Goal: Navigation & Orientation: Find specific page/section

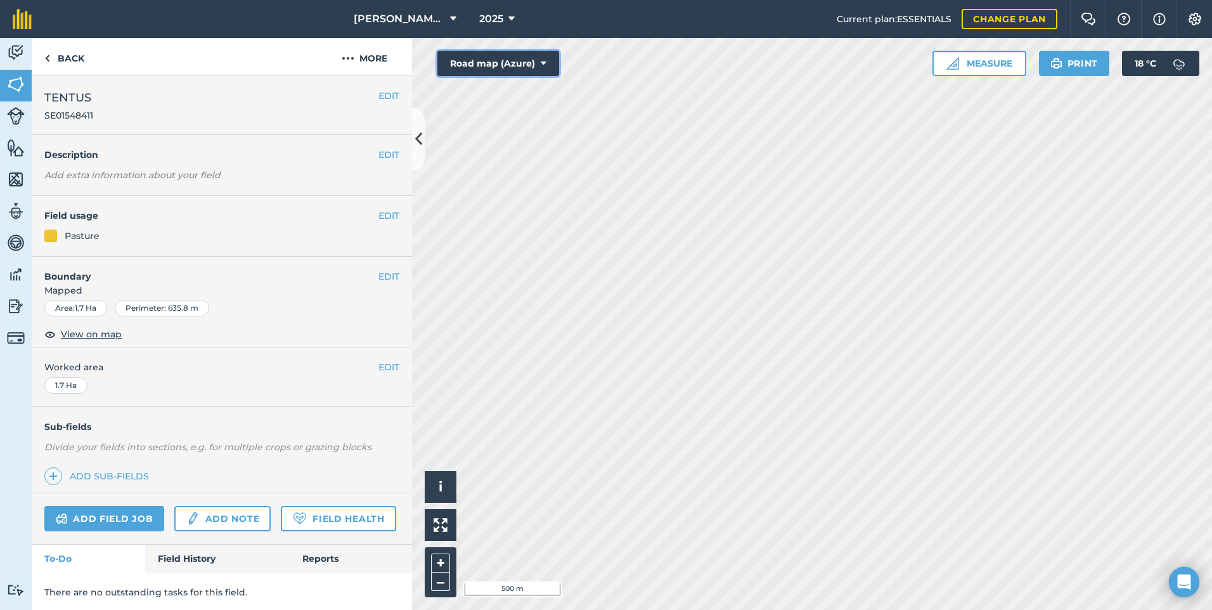
click at [542, 63] on icon at bounding box center [544, 63] width 6 height 13
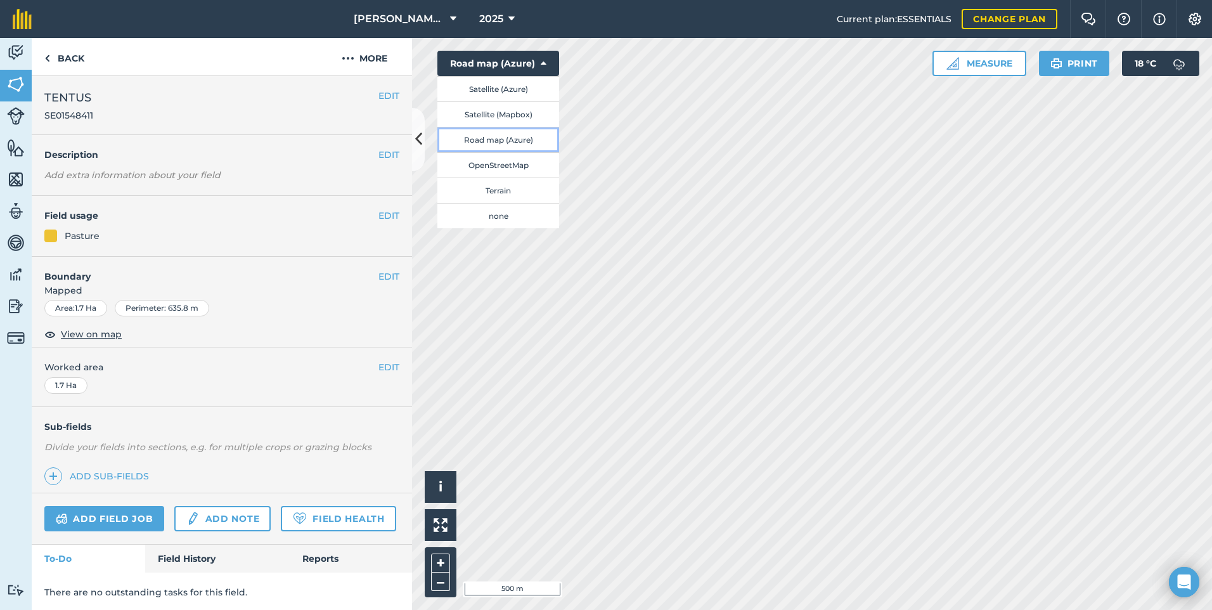
click at [518, 138] on button "Road map (Azure)" at bounding box center [498, 139] width 122 height 25
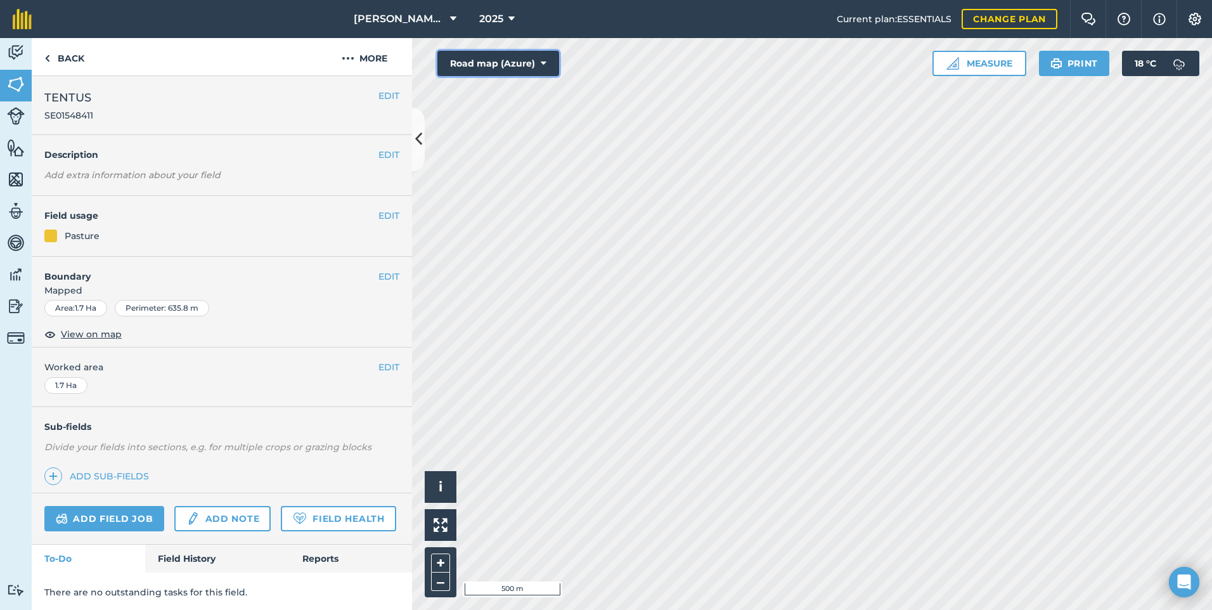
click at [545, 61] on icon at bounding box center [544, 63] width 6 height 13
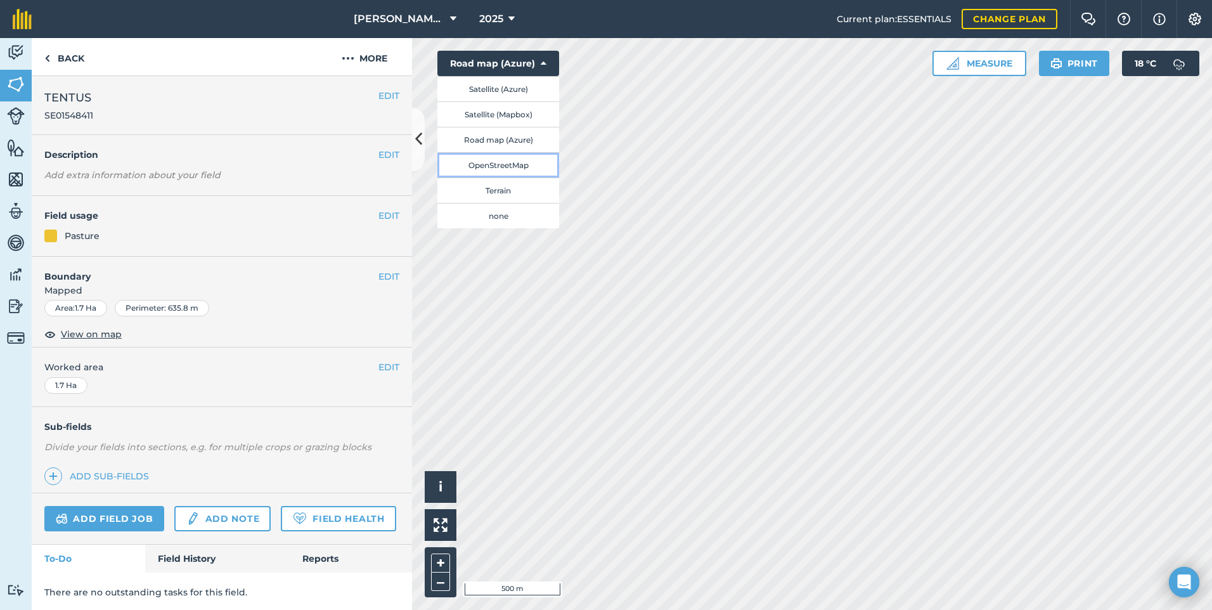
click at [506, 163] on button "OpenStreetMap" at bounding box center [498, 164] width 122 height 25
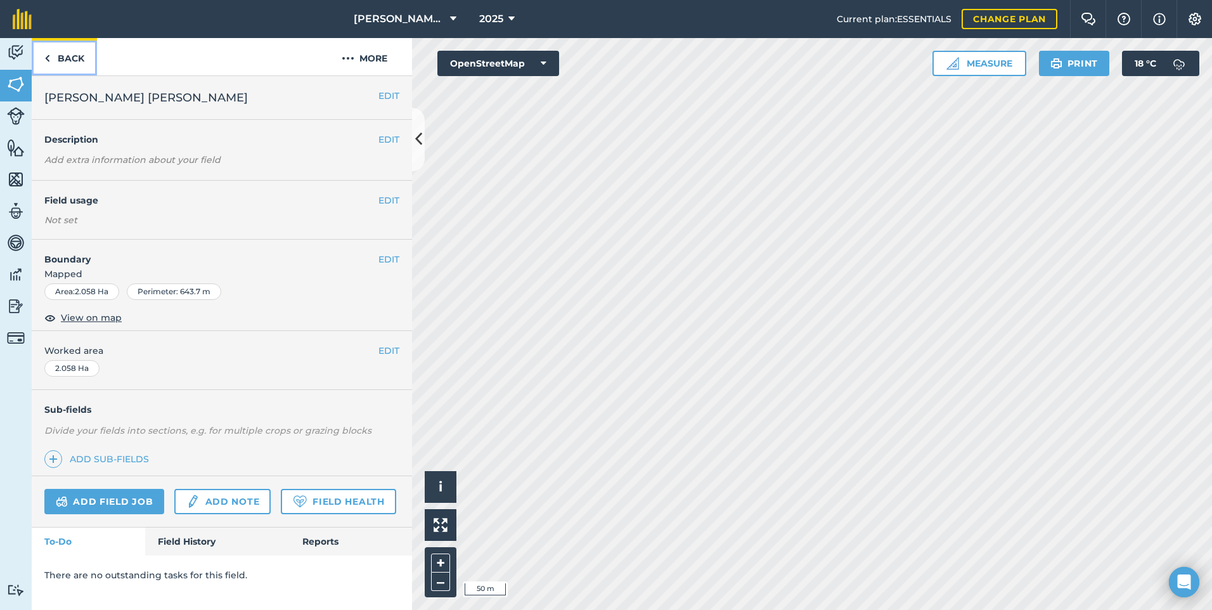
click at [70, 56] on link "Back" at bounding box center [64, 56] width 65 height 37
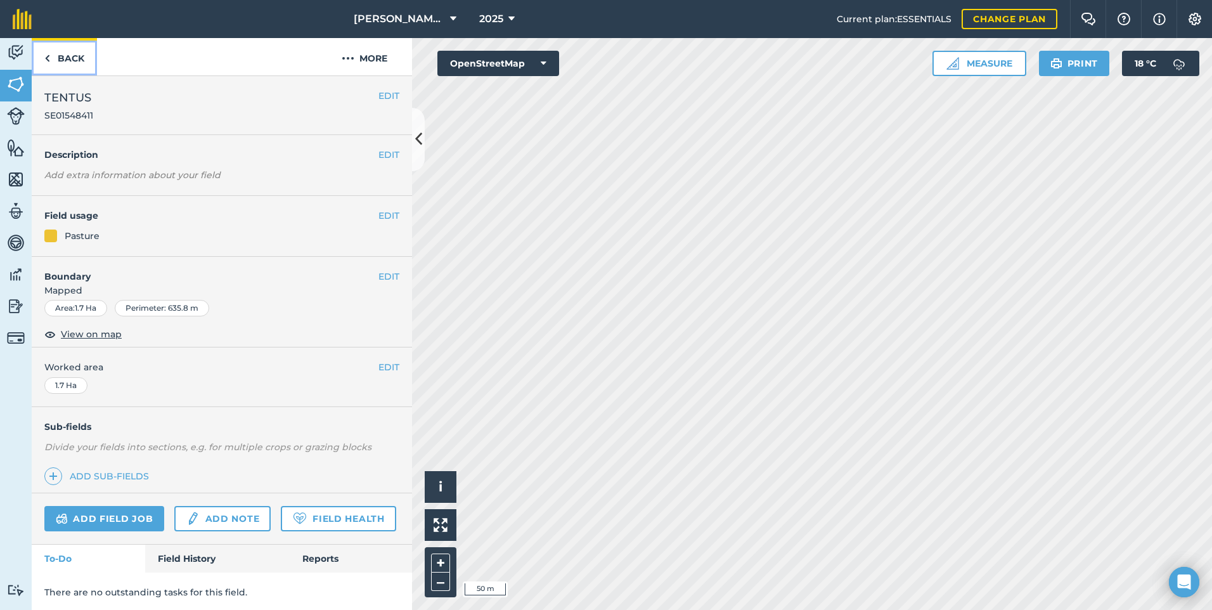
click at [69, 56] on link "Back" at bounding box center [64, 56] width 65 height 37
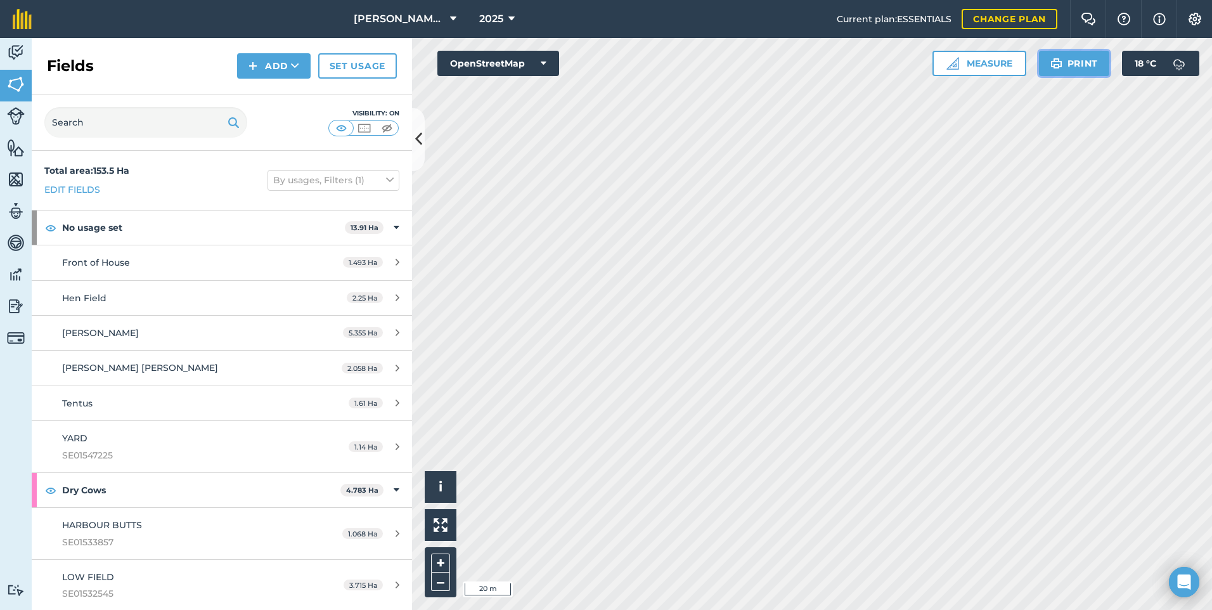
click at [1072, 63] on button "Print" at bounding box center [1074, 63] width 71 height 25
click at [1073, 63] on button "Print" at bounding box center [1074, 63] width 71 height 25
click at [1081, 59] on button "Print" at bounding box center [1074, 63] width 71 height 25
click at [1080, 56] on button "Print" at bounding box center [1074, 63] width 71 height 25
click at [1077, 65] on button "Print" at bounding box center [1074, 63] width 71 height 25
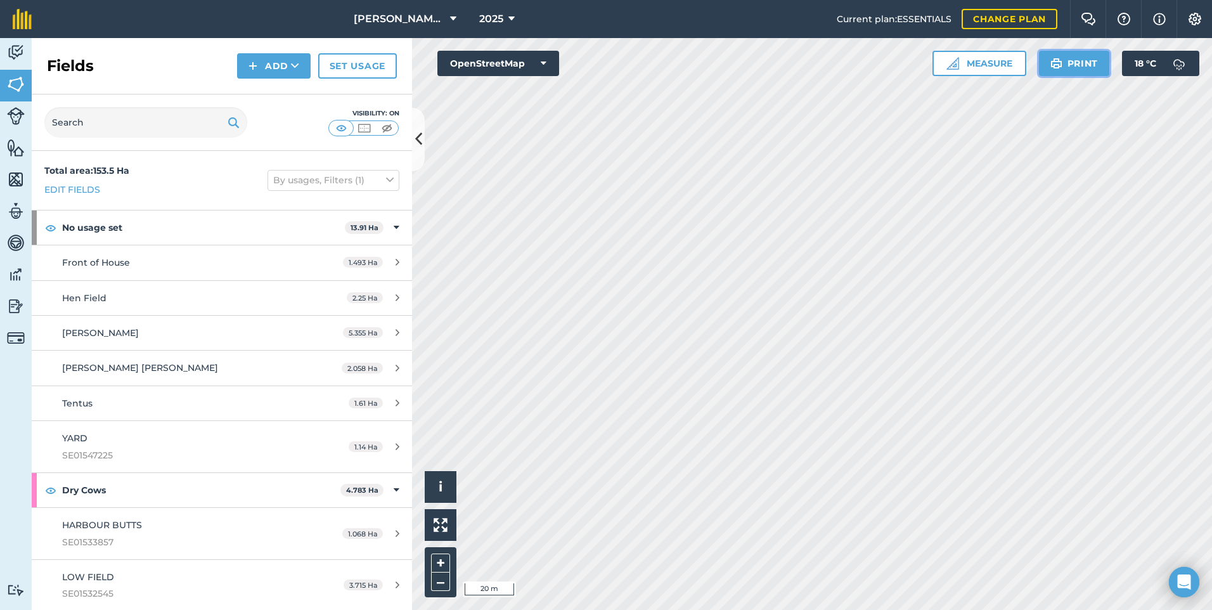
click at [1079, 65] on button "Print" at bounding box center [1074, 63] width 71 height 25
click at [1080, 64] on button "Print" at bounding box center [1074, 63] width 71 height 25
click at [1074, 67] on button "Print" at bounding box center [1074, 63] width 71 height 25
click at [1074, 58] on button "Print" at bounding box center [1074, 63] width 71 height 25
click at [706, 609] on html "[PERSON_NAME] House Farm 2025 Current plan : ESSENTIALS Change plan Farm Chat H…" at bounding box center [606, 305] width 1212 height 610
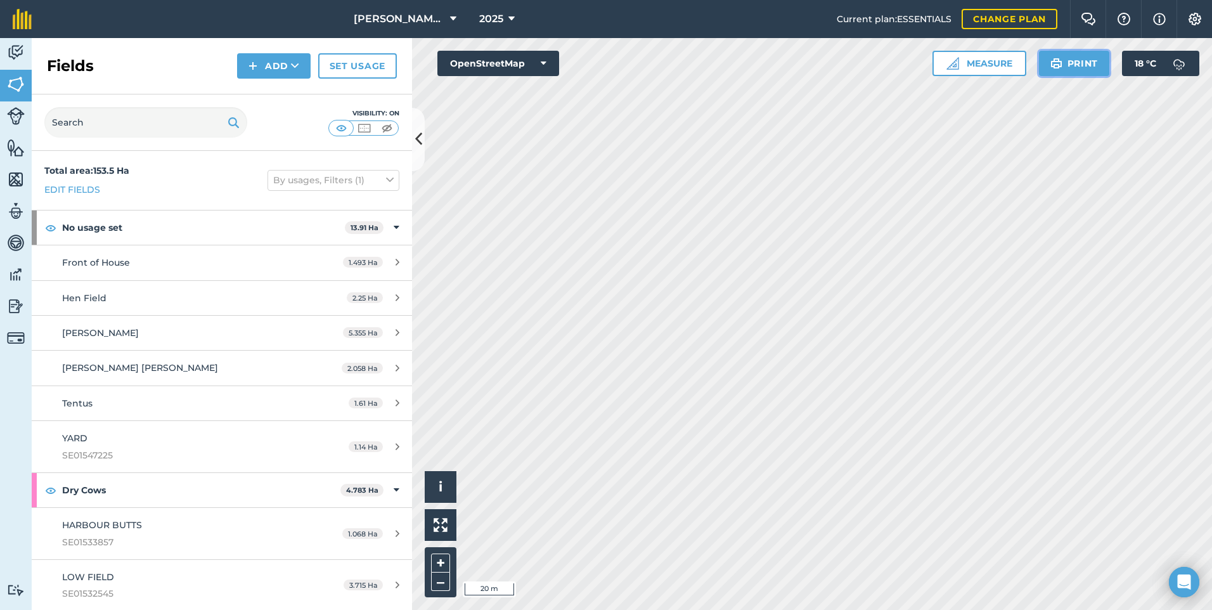
click at [1080, 61] on button "Print" at bounding box center [1074, 63] width 71 height 25
click at [752, 609] on html "[PERSON_NAME] House Farm 2025 Current plan : ESSENTIALS Change plan Farm Chat H…" at bounding box center [606, 305] width 1212 height 610
click at [1073, 66] on button "Print" at bounding box center [1074, 63] width 71 height 25
click at [1079, 61] on button "Print" at bounding box center [1074, 63] width 71 height 25
click at [553, 0] on html "[PERSON_NAME] House Farm 2025 Current plan : ESSENTIALS Change plan Farm Chat H…" at bounding box center [606, 305] width 1212 height 610
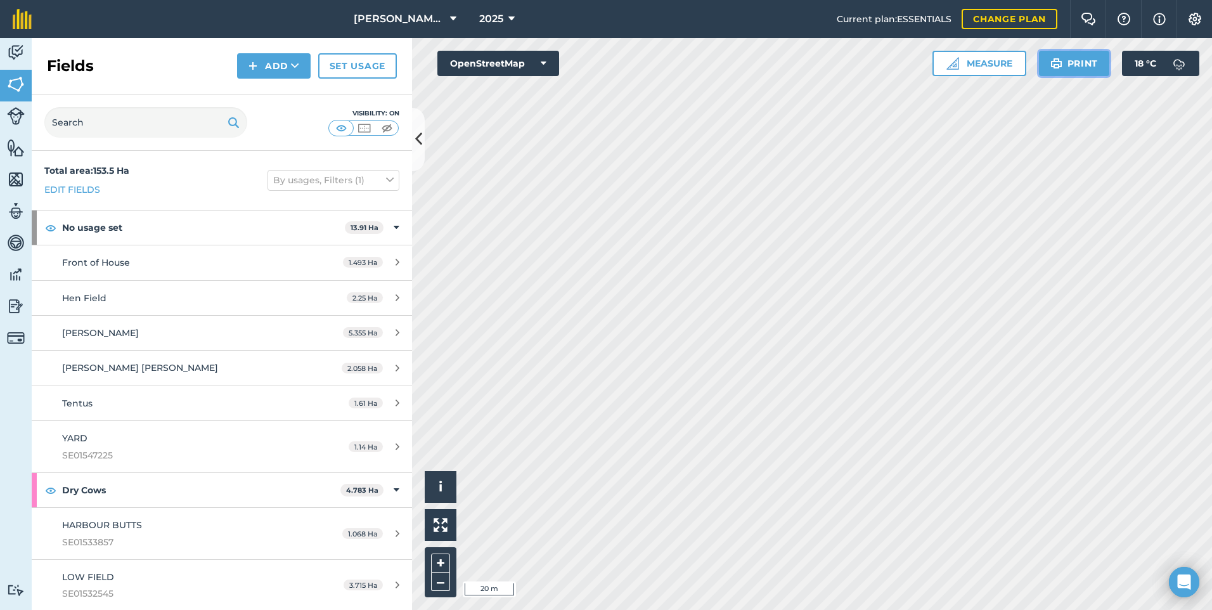
click at [1069, 59] on button "Print" at bounding box center [1074, 63] width 71 height 25
drag, startPoint x: 1071, startPoint y: 61, endPoint x: 83, endPoint y: 541, distance: 1098.7
click at [1071, 61] on button "Print" at bounding box center [1074, 63] width 71 height 25
drag, startPoint x: 1073, startPoint y: 56, endPoint x: 87, endPoint y: 537, distance: 1097.0
click at [1074, 59] on button "Print" at bounding box center [1074, 63] width 71 height 25
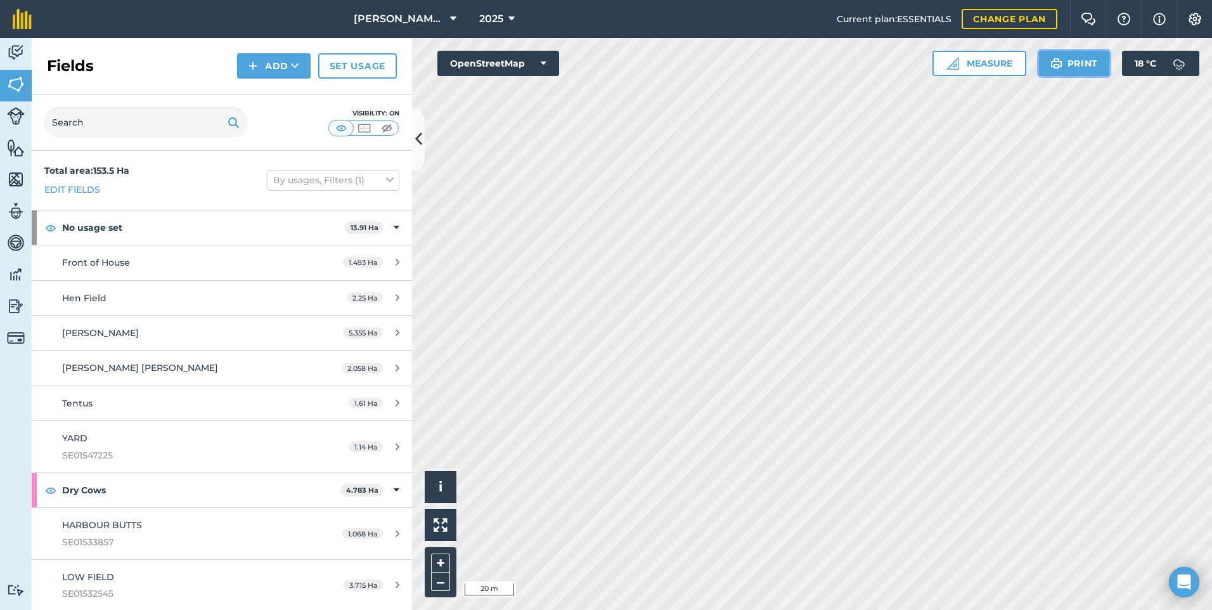
click at [1082, 63] on button "Print" at bounding box center [1074, 63] width 71 height 25
click at [1084, 63] on button "Print" at bounding box center [1074, 63] width 71 height 25
click at [1075, 59] on button "Print" at bounding box center [1074, 63] width 71 height 25
click at [342, 543] on div "Activity Fields Livestock Features Maps Team Vehicles Data Reporting Billing Tu…" at bounding box center [606, 324] width 1212 height 572
click at [122, 603] on div "Activity Fields Livestock Features Maps Team Vehicles Data Reporting Billing Tu…" at bounding box center [606, 324] width 1212 height 572
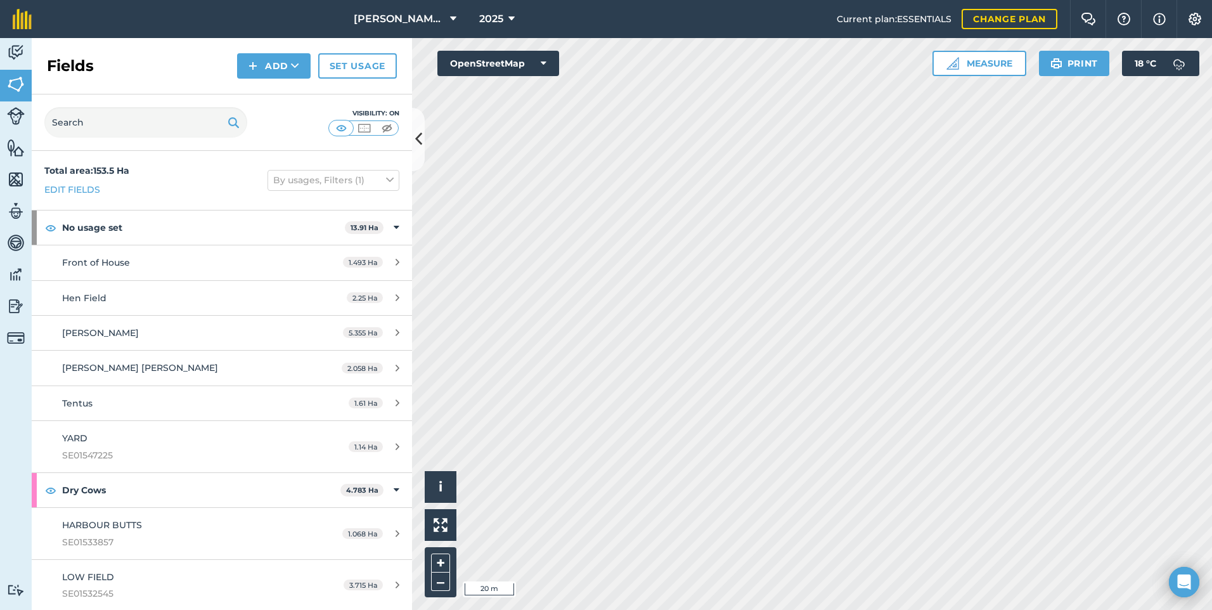
click at [72, 458] on div "Activity Fields Livestock Features Maps Team Vehicles Data Reporting Billing Tu…" at bounding box center [606, 324] width 1212 height 572
click at [834, 609] on html "[PERSON_NAME] House Farm 2025 Current plan : ESSENTIALS Change plan Farm Chat H…" at bounding box center [606, 305] width 1212 height 610
click at [1081, 60] on button "Print" at bounding box center [1074, 63] width 71 height 25
click at [882, 609] on html "[PERSON_NAME] House Farm 2025 Current plan : ESSENTIALS Change plan Farm Chat H…" at bounding box center [606, 305] width 1212 height 610
drag, startPoint x: 1075, startPoint y: 60, endPoint x: 93, endPoint y: 537, distance: 1092.2
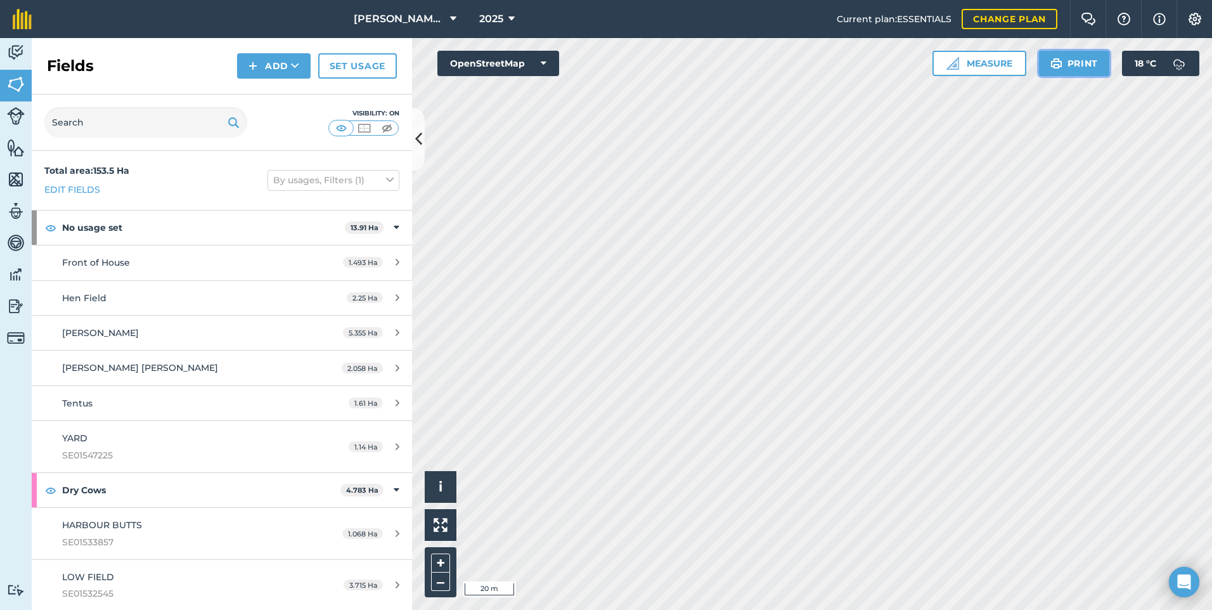
click at [1076, 61] on button "Print" at bounding box center [1074, 63] width 71 height 25
click at [1084, 60] on button "Print" at bounding box center [1074, 63] width 71 height 25
drag, startPoint x: 1077, startPoint y: 63, endPoint x: 93, endPoint y: 536, distance: 1091.4
click at [1077, 63] on button "Print" at bounding box center [1074, 63] width 71 height 25
click at [1074, 63] on button "Print" at bounding box center [1074, 63] width 71 height 25
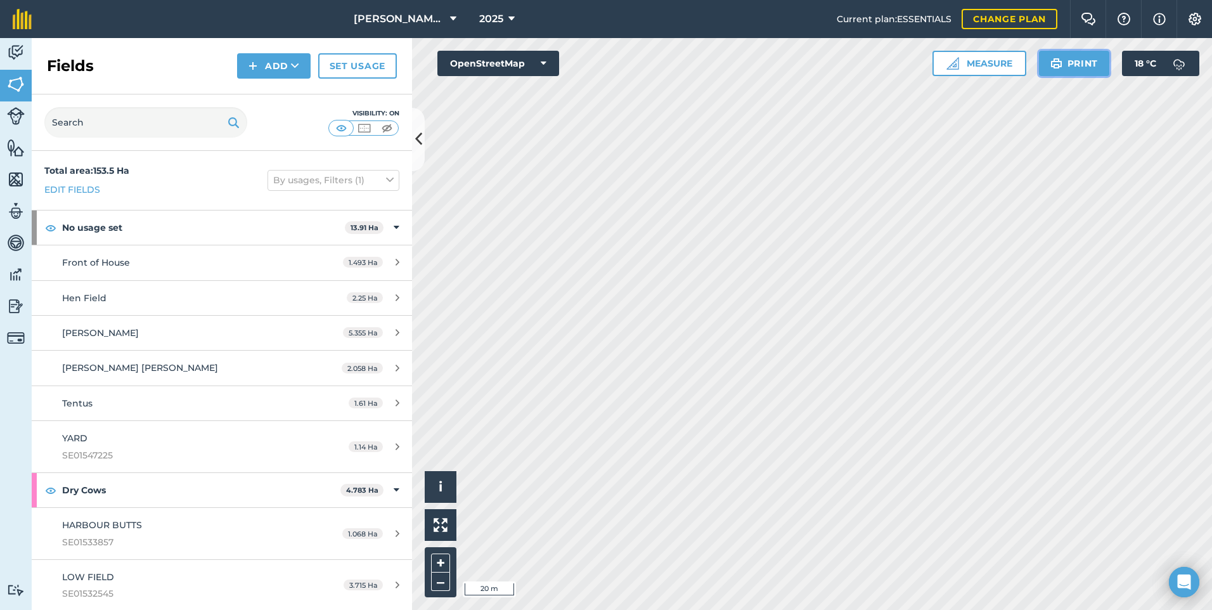
click at [1067, 58] on button "Print" at bounding box center [1074, 63] width 71 height 25
click at [1079, 61] on button "Print" at bounding box center [1074, 63] width 71 height 25
click at [1153, 29] on div "[PERSON_NAME] House Farm 2025 Current plan : ESSENTIALS Change plan Farm Chat H…" at bounding box center [606, 305] width 1212 height 610
click at [1077, 67] on button "Print" at bounding box center [1074, 63] width 71 height 25
click at [764, 0] on html "[PERSON_NAME] House Farm 2025 Current plan : ESSENTIALS Change plan Farm Chat H…" at bounding box center [606, 305] width 1212 height 610
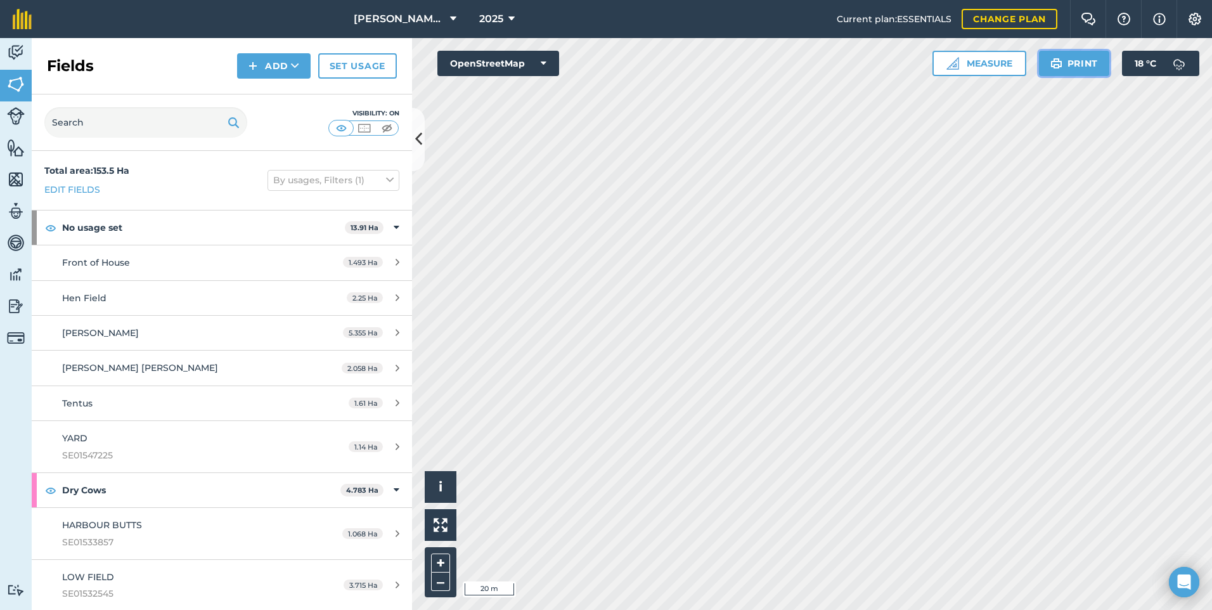
click at [1068, 62] on button "Print" at bounding box center [1074, 63] width 71 height 25
drag, startPoint x: 1070, startPoint y: 61, endPoint x: 96, endPoint y: 537, distance: 1083.7
click at [1070, 62] on button "Print" at bounding box center [1074, 63] width 71 height 25
click at [721, 609] on html "[PERSON_NAME] House Farm 2025 Current plan : ESSENTIALS Change plan Farm Chat H…" at bounding box center [606, 305] width 1212 height 610
click at [846, 609] on html "[PERSON_NAME] House Farm 2025 Current plan : ESSENTIALS Change plan Farm Chat H…" at bounding box center [606, 305] width 1212 height 610
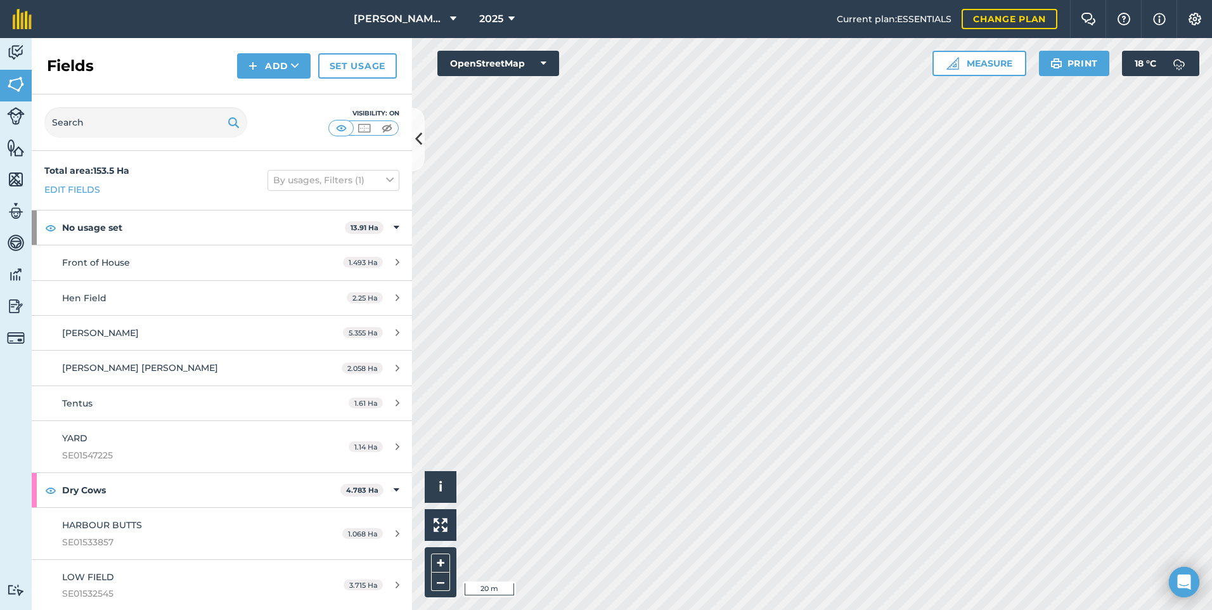
click at [662, 609] on html "[PERSON_NAME] House Farm 2025 Current plan : ESSENTIALS Change plan Farm Chat H…" at bounding box center [606, 305] width 1212 height 610
click at [1076, 58] on button "Print" at bounding box center [1074, 63] width 71 height 25
click at [1079, 58] on button "Print" at bounding box center [1074, 63] width 71 height 25
drag, startPoint x: 1070, startPoint y: 68, endPoint x: 94, endPoint y: 539, distance: 1083.8
click at [1070, 68] on button "Print" at bounding box center [1074, 63] width 71 height 25
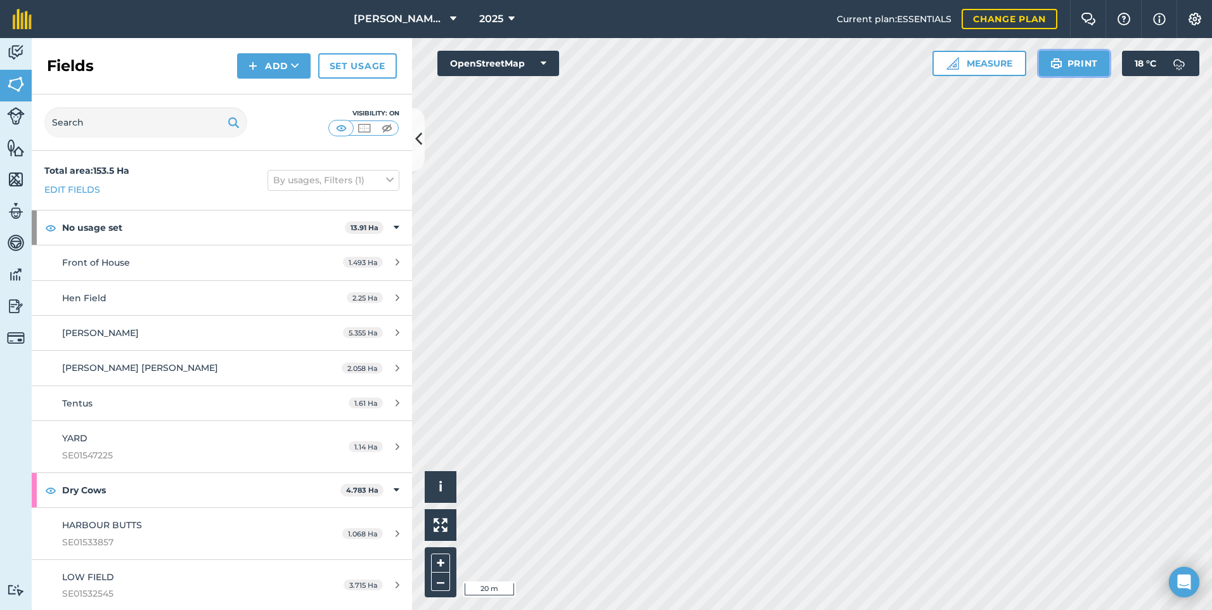
click at [1077, 59] on button "Print" at bounding box center [1074, 63] width 71 height 25
click at [1079, 64] on button "Print" at bounding box center [1074, 63] width 71 height 25
click at [1058, 61] on img at bounding box center [1056, 63] width 12 height 15
click at [1211, 0] on html "[PERSON_NAME] House Farm 2025 Current plan : ESSENTIALS Change plan Farm Chat H…" at bounding box center [606, 305] width 1212 height 610
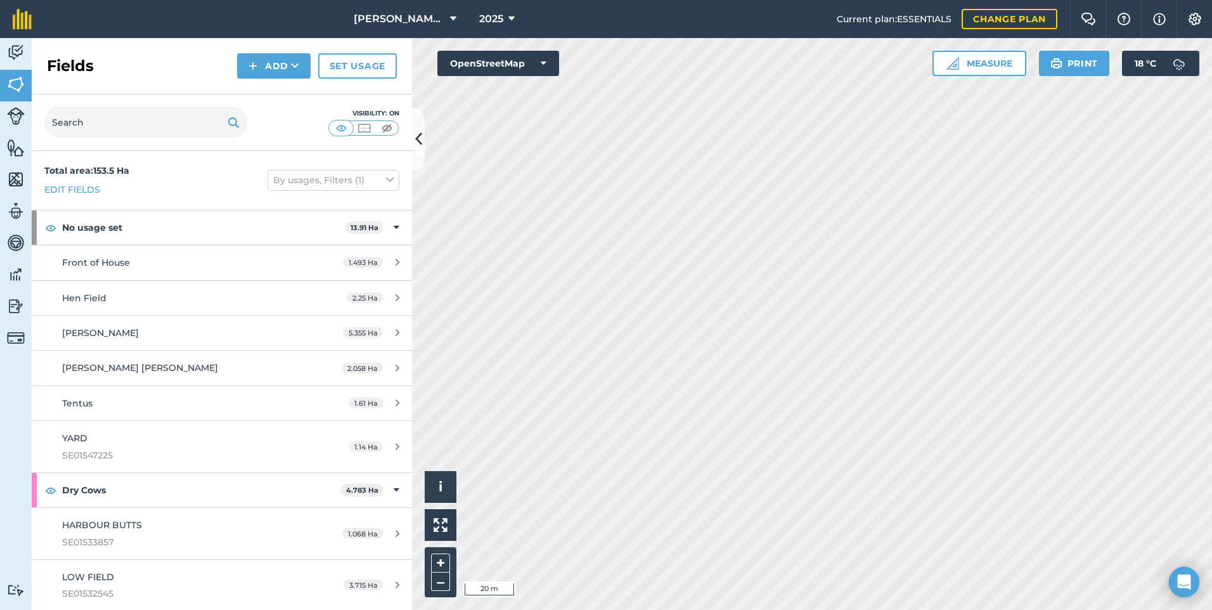
click at [1211, 1] on html "[PERSON_NAME] House Farm 2025 Current plan : ESSENTIALS Change plan Farm Chat H…" at bounding box center [606, 305] width 1212 height 610
click at [1074, 60] on button "Print" at bounding box center [1074, 63] width 71 height 25
click at [1076, 61] on button "Print" at bounding box center [1074, 63] width 71 height 25
click at [839, 609] on html "[PERSON_NAME] House Farm 2025 Current plan : ESSENTIALS Change plan Farm Chat H…" at bounding box center [606, 305] width 1212 height 610
drag, startPoint x: 385, startPoint y: 72, endPoint x: 1214, endPoint y: 275, distance: 853.0
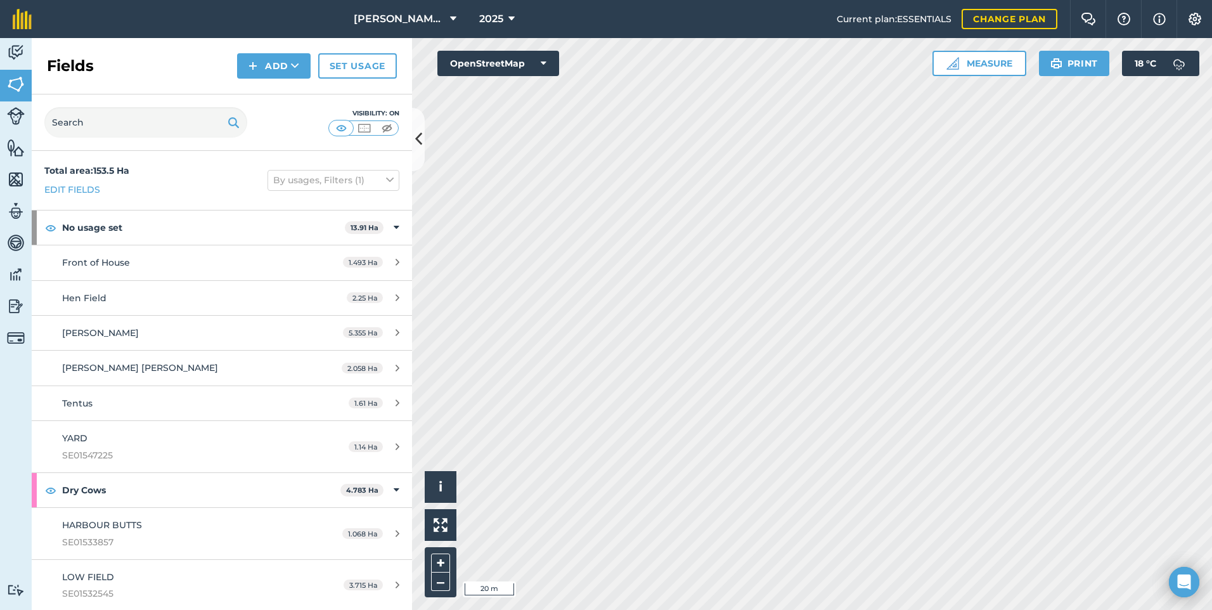
click at [1211, 275] on html "[PERSON_NAME] House Farm 2025 Current plan : ESSENTIALS Change plan Farm Chat H…" at bounding box center [606, 305] width 1212 height 610
click at [1072, 61] on button "Print" at bounding box center [1074, 63] width 71 height 25
click at [1067, 67] on button "Print" at bounding box center [1074, 63] width 71 height 25
click at [1074, 61] on button "Print" at bounding box center [1074, 63] width 71 height 25
click at [1071, 64] on button "Print" at bounding box center [1074, 63] width 71 height 25
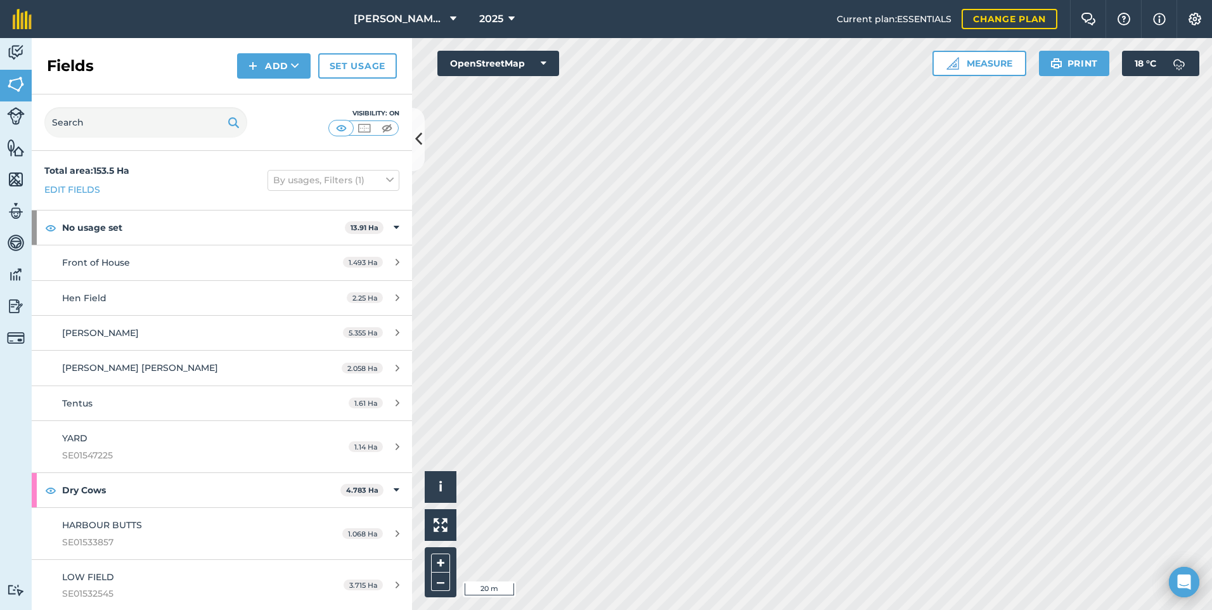
click at [1187, 68] on div "Click to start drawing i © OpenStreetMap contributors. 20 m + – OpenStreetMap M…" at bounding box center [812, 324] width 800 height 572
click at [1075, 65] on button "Print" at bounding box center [1074, 63] width 71 height 25
click at [742, 609] on html "[PERSON_NAME] House Farm 2025 Current plan : ESSENTIALS Change plan Farm Chat H…" at bounding box center [606, 305] width 1212 height 610
click at [849, 609] on html "[PERSON_NAME] House Farm 2025 Current plan : ESSENTIALS Change plan Farm Chat H…" at bounding box center [606, 305] width 1212 height 610
click at [1079, 63] on button "Print" at bounding box center [1074, 63] width 71 height 25
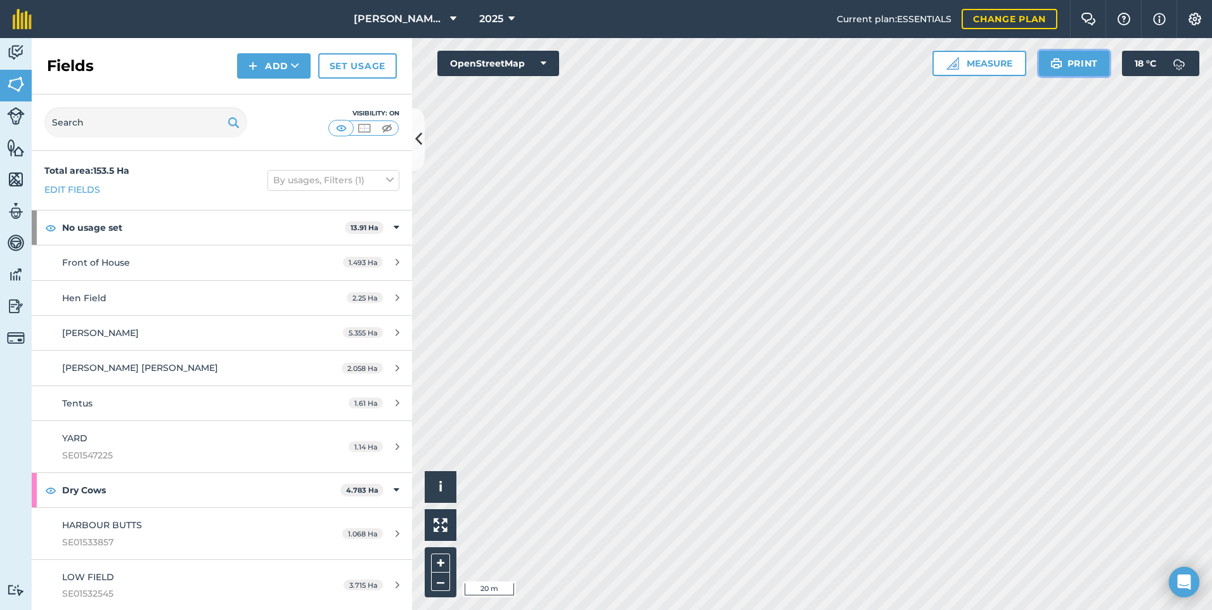
click at [1073, 65] on button "Print" at bounding box center [1074, 63] width 71 height 25
click at [1211, 300] on html "[PERSON_NAME] House Farm 2025 Current plan : ESSENTIALS Change plan Farm Chat H…" at bounding box center [606, 305] width 1212 height 610
click at [544, 60] on icon at bounding box center [544, 63] width 6 height 13
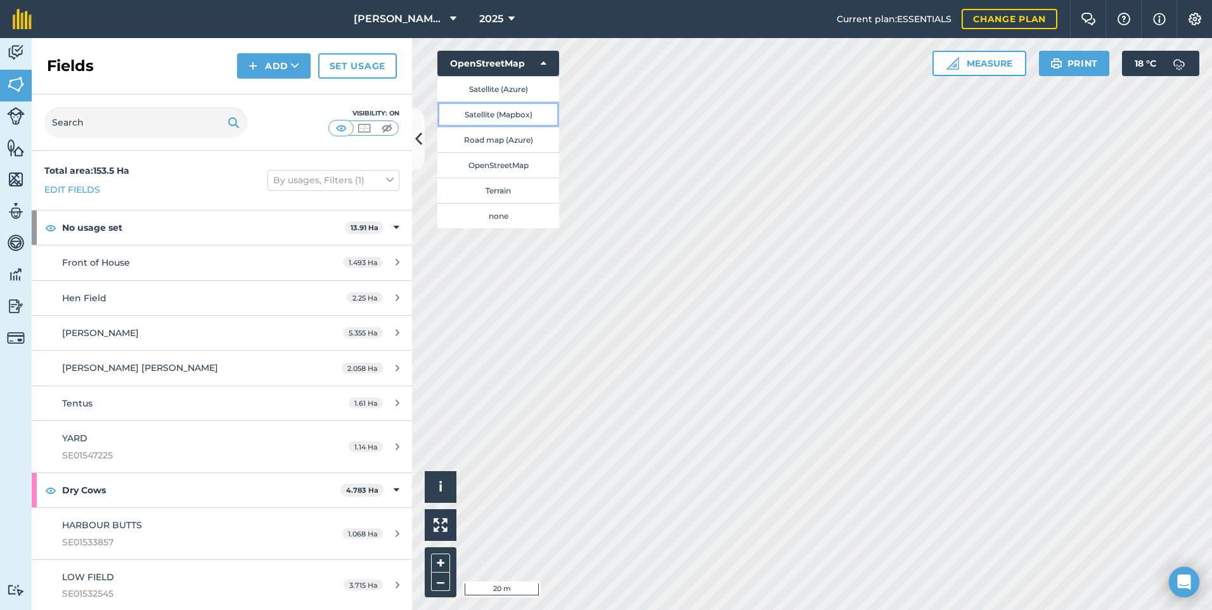
click at [516, 120] on button "Satellite (Mapbox)" at bounding box center [498, 113] width 122 height 25
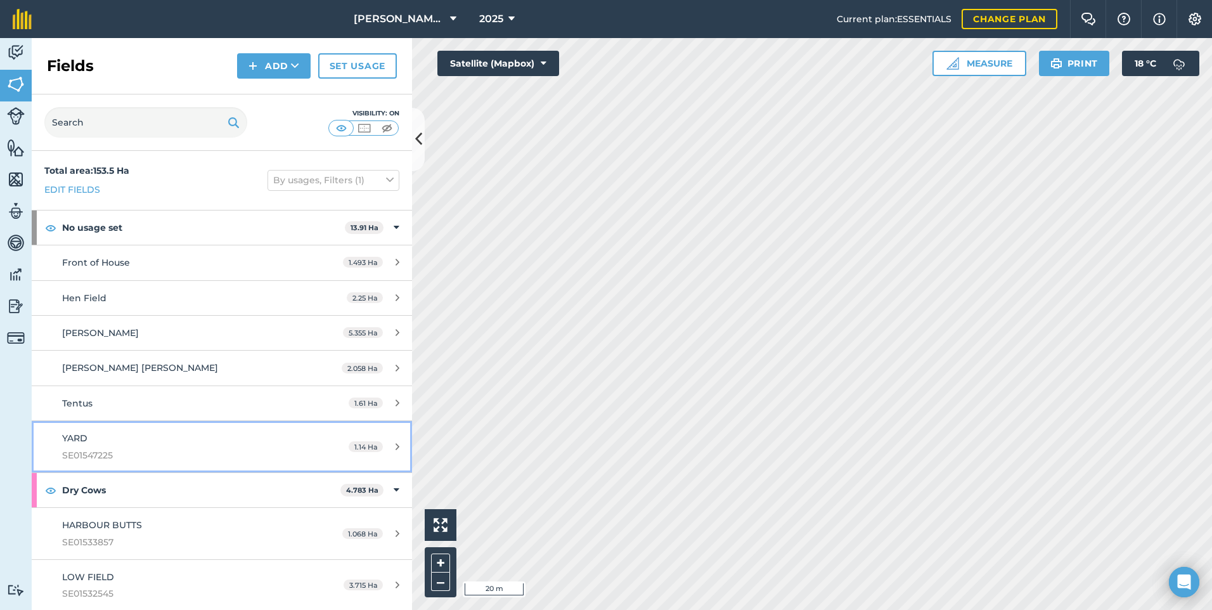
click at [132, 445] on div "YARD SE01547225" at bounding box center [181, 446] width 238 height 31
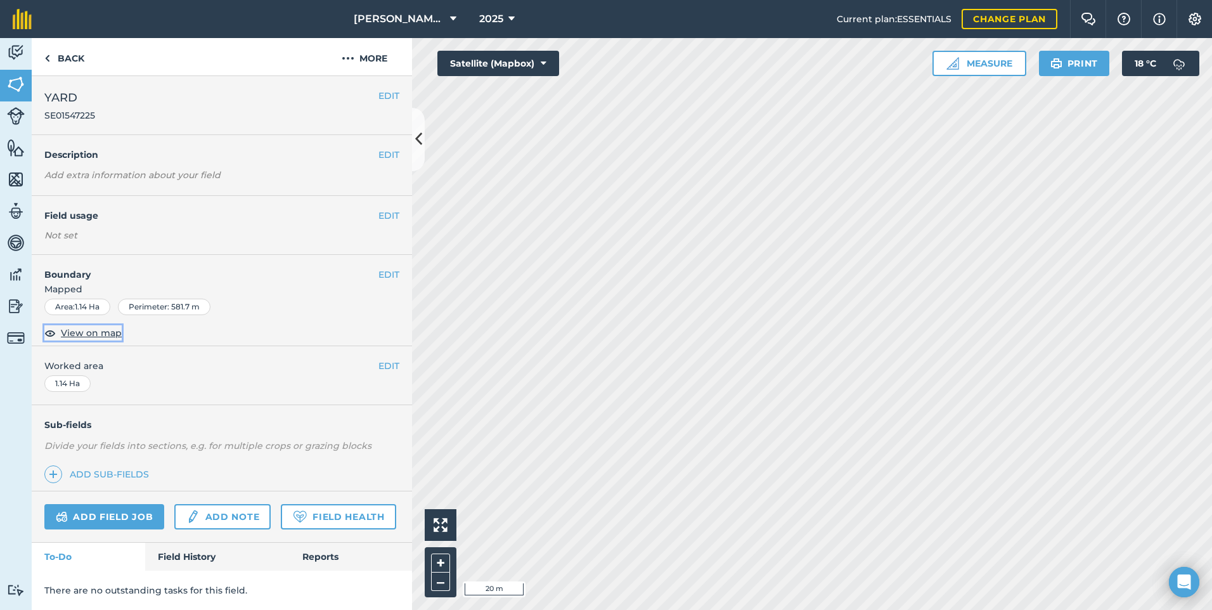
click at [97, 333] on span "View on map" at bounding box center [91, 333] width 61 height 14
click at [1072, 66] on button "Print" at bounding box center [1074, 63] width 71 height 25
click at [378, 271] on button "EDIT" at bounding box center [388, 274] width 21 height 14
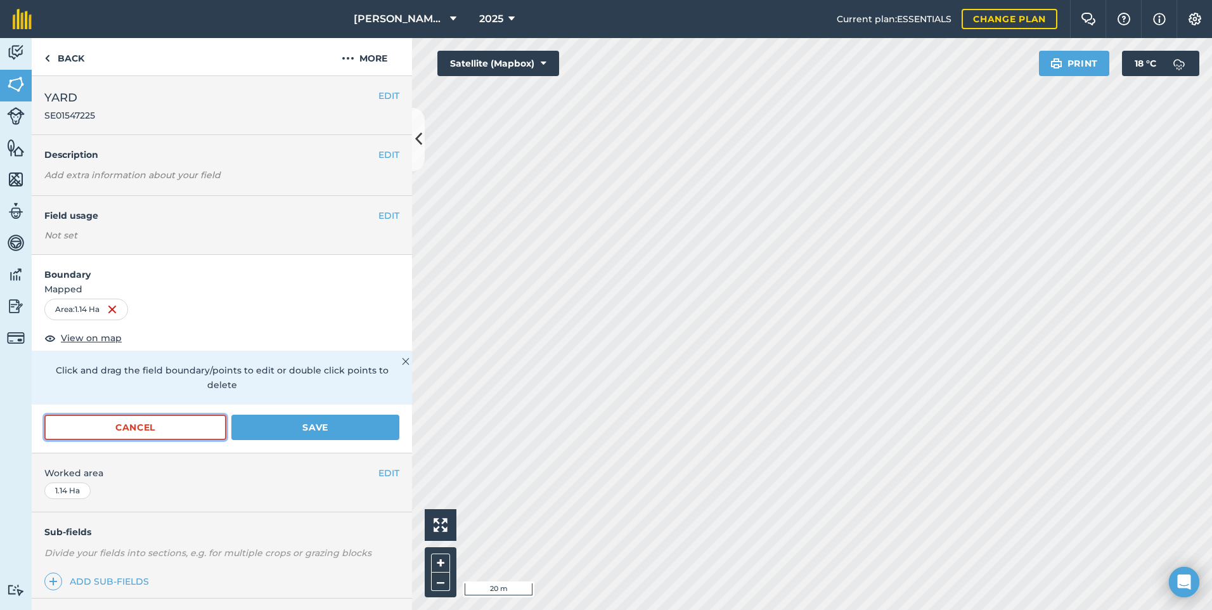
click at [167, 430] on button "Cancel" at bounding box center [135, 427] width 182 height 25
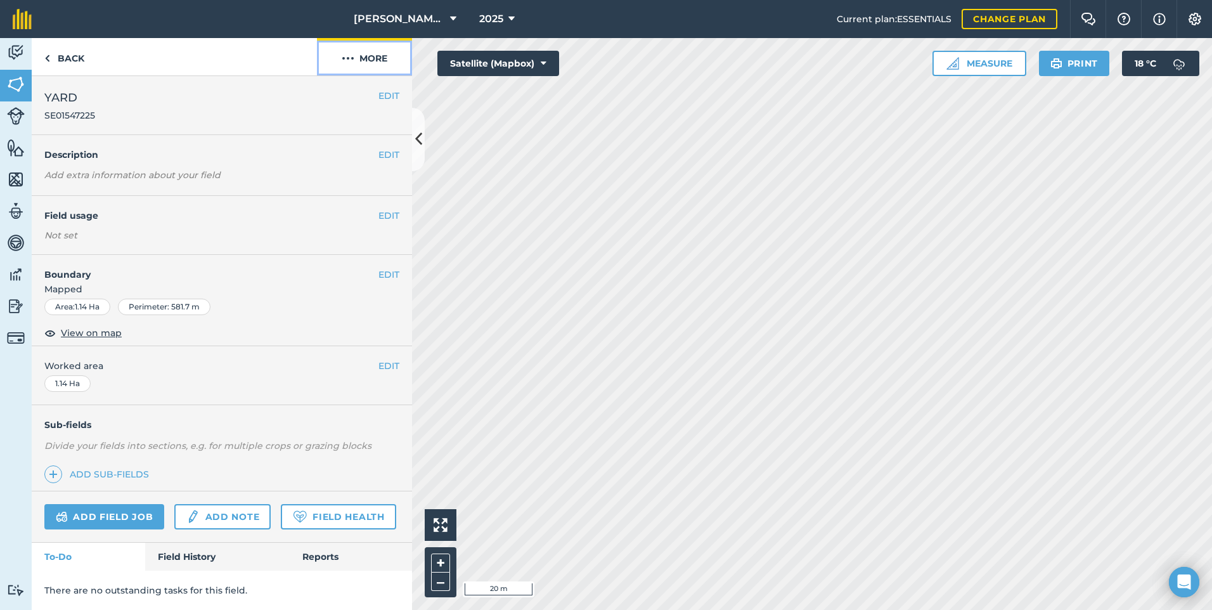
click at [376, 61] on button "More" at bounding box center [364, 56] width 95 height 37
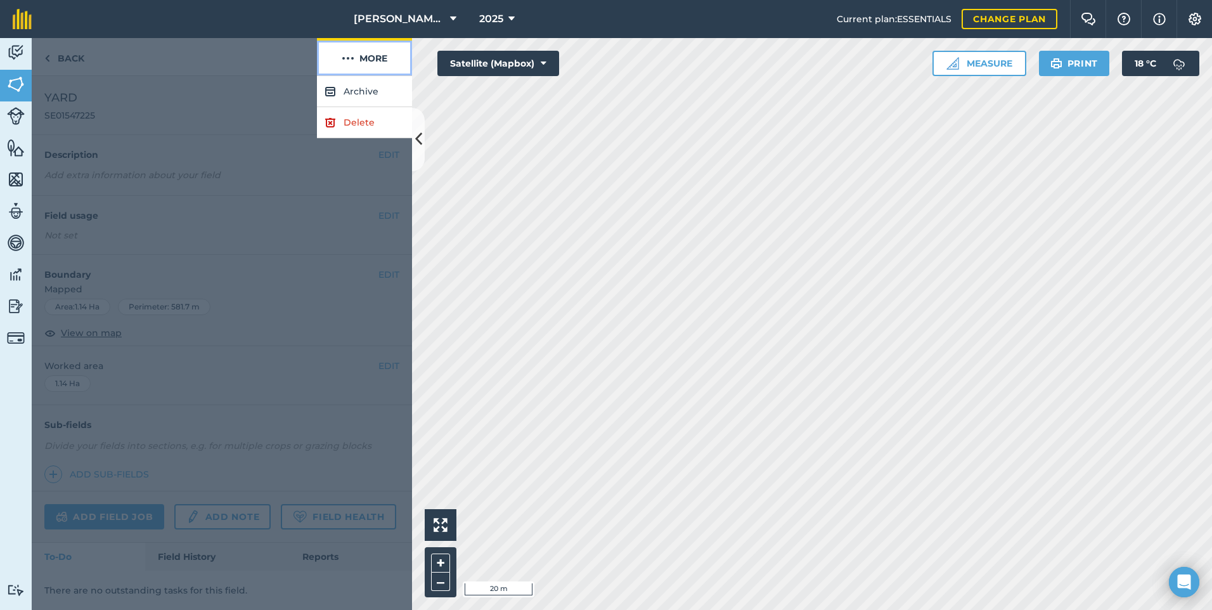
click at [349, 61] on img at bounding box center [348, 58] width 13 height 15
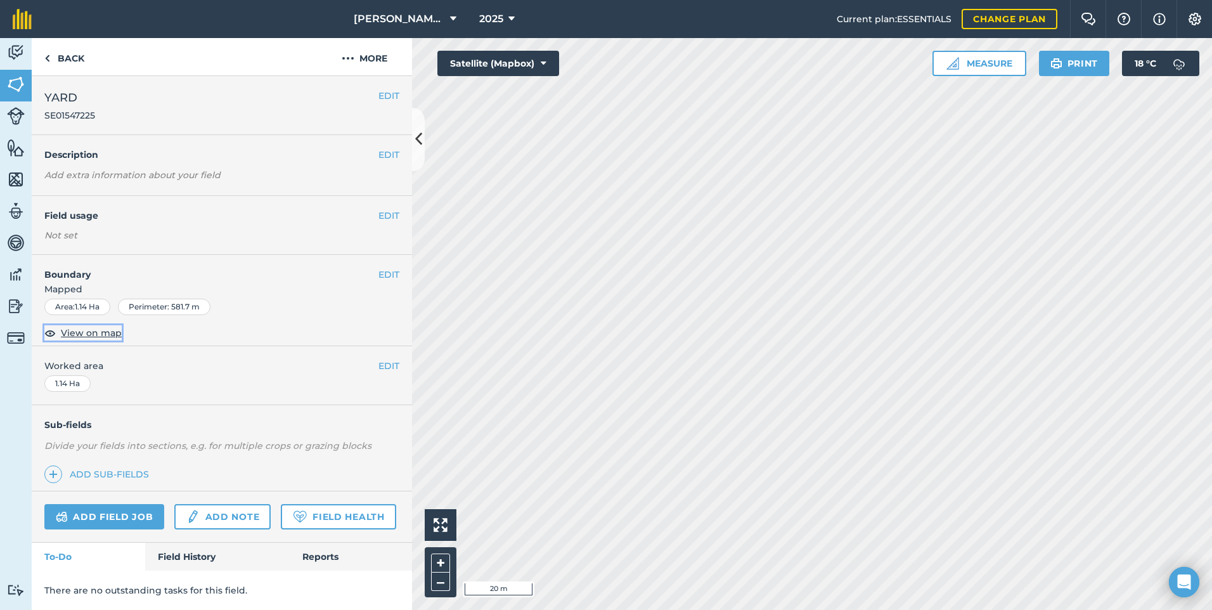
click at [96, 335] on span "View on map" at bounding box center [91, 333] width 61 height 14
click at [543, 63] on icon at bounding box center [544, 63] width 6 height 13
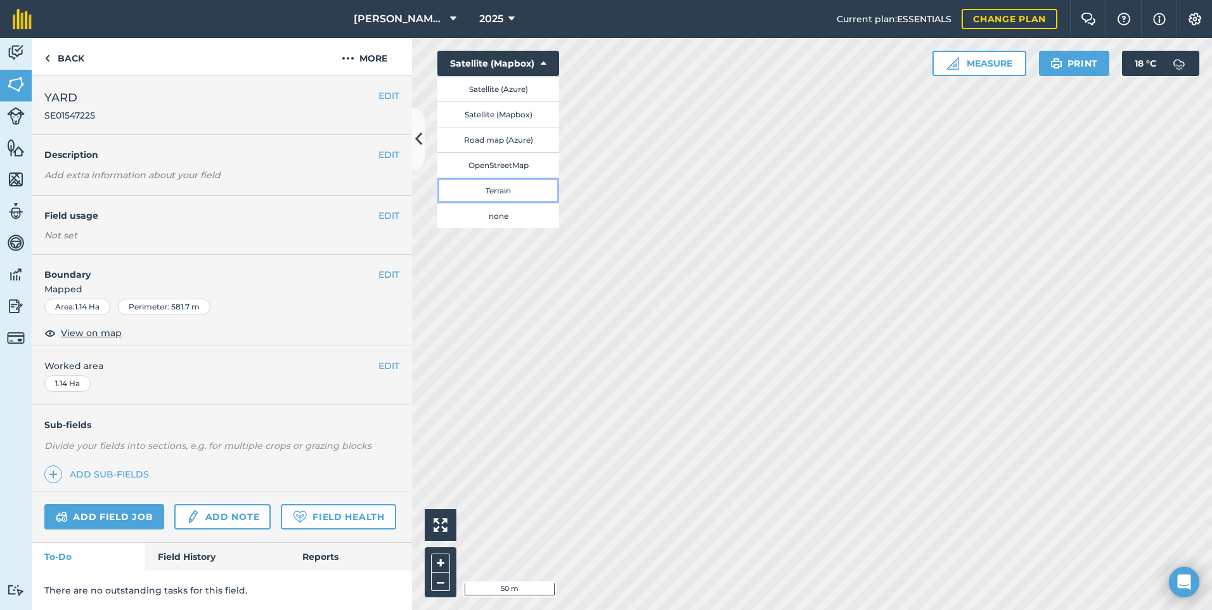
click at [508, 200] on button "Terrain" at bounding box center [498, 189] width 122 height 25
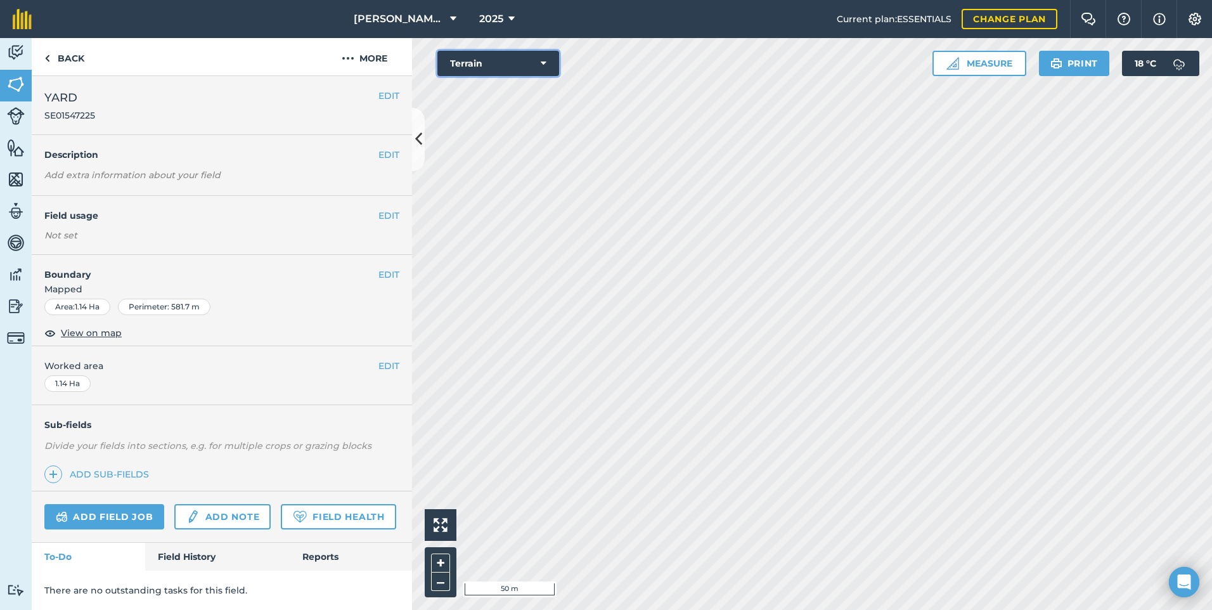
click at [549, 65] on button "Terrain" at bounding box center [498, 63] width 122 height 25
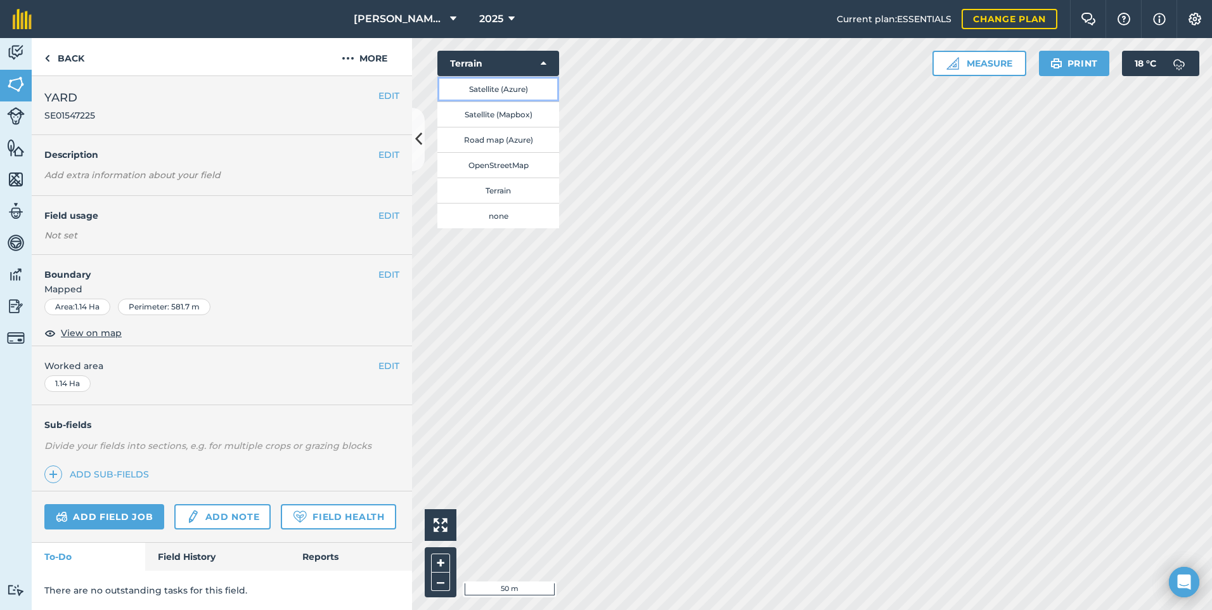
click at [510, 96] on button "Satellite (Azure)" at bounding box center [498, 88] width 122 height 25
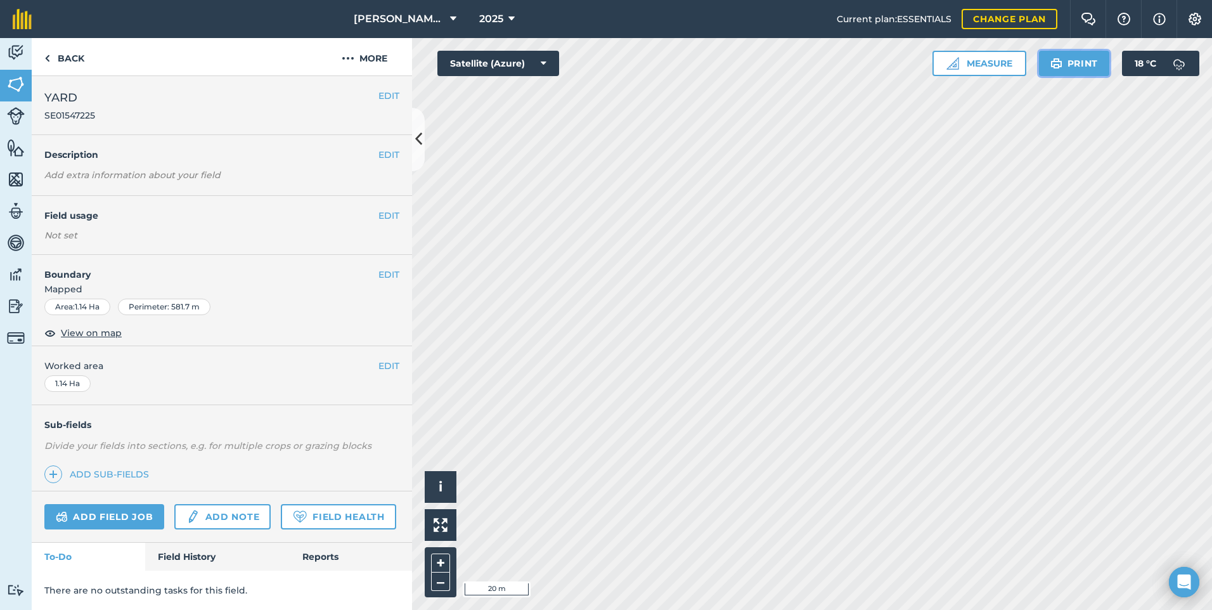
drag, startPoint x: 1080, startPoint y: 65, endPoint x: 178, endPoint y: 536, distance: 1017.8
click at [1080, 65] on button "Print" at bounding box center [1074, 63] width 71 height 25
click at [1073, 62] on button "Print" at bounding box center [1074, 63] width 71 height 25
